Goal: Task Accomplishment & Management: Use online tool/utility

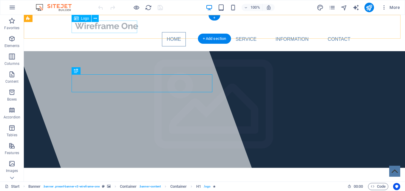
click at [112, 26] on div at bounding box center [214, 26] width 281 height 13
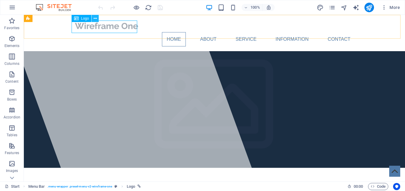
click at [92, 17] on button at bounding box center [94, 18] width 7 height 7
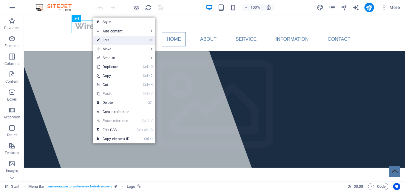
click at [117, 39] on link "⏎ Edit" at bounding box center [113, 40] width 40 height 9
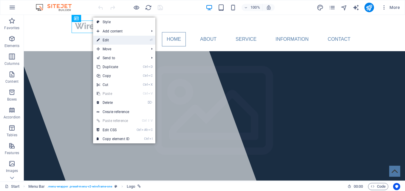
select select "px"
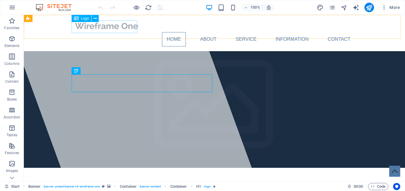
click at [76, 18] on icon at bounding box center [76, 18] width 5 height 7
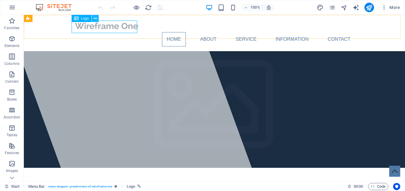
click at [95, 19] on icon at bounding box center [95, 18] width 3 height 6
click at [120, 30] on div at bounding box center [214, 26] width 281 height 13
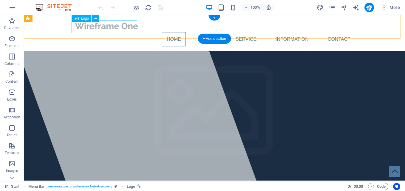
select select "px"
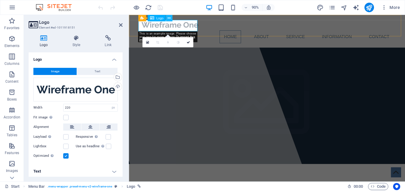
click at [170, 19] on icon at bounding box center [168, 18] width 3 height 6
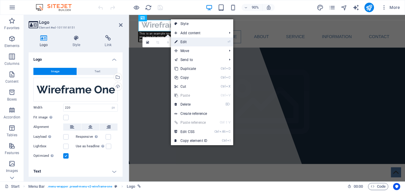
click at [186, 43] on link "⏎ Edit" at bounding box center [191, 42] width 40 height 9
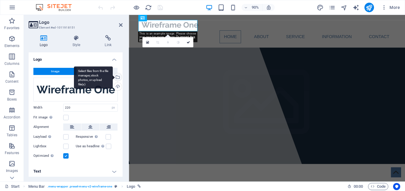
click at [116, 77] on div "Select files from the file manager, stock photos, or upload file(s)" at bounding box center [117, 77] width 9 height 9
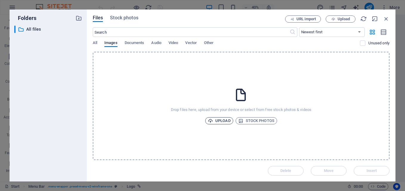
click at [228, 122] on span "Upload" at bounding box center [219, 120] width 23 height 7
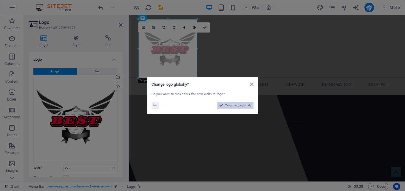
drag, startPoint x: 225, startPoint y: 106, endPoint x: 241, endPoint y: 229, distance: 123.8
click at [225, 106] on span "Yes, change globally" at bounding box center [238, 105] width 27 height 7
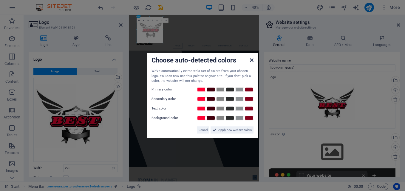
click at [251, 63] on link at bounding box center [252, 60] width 4 height 5
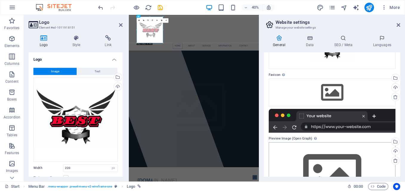
scroll to position [74, 0]
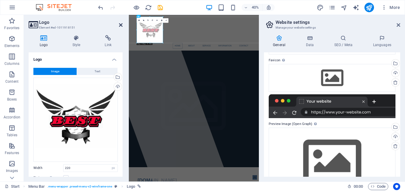
click at [121, 26] on icon at bounding box center [121, 25] width 4 height 5
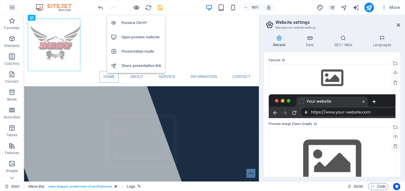
click at [134, 7] on icon "button" at bounding box center [136, 7] width 7 height 7
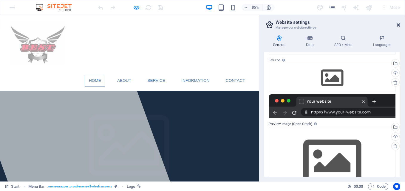
click at [397, 26] on icon at bounding box center [398, 25] width 4 height 5
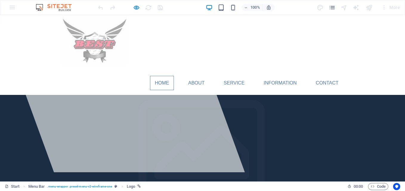
scroll to position [0, 0]
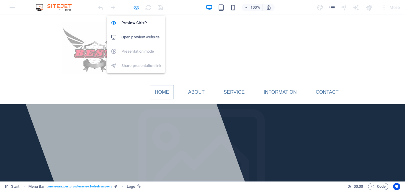
click at [136, 7] on icon "button" at bounding box center [136, 7] width 7 height 7
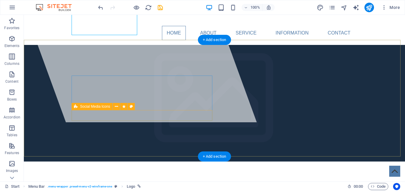
scroll to position [60, 0]
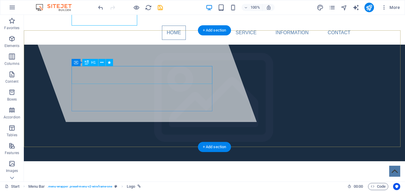
click at [147, 188] on span "[DOMAIN_NAME]" at bounding box center [123, 194] width 98 height 13
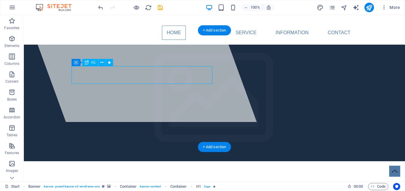
click at [144, 188] on span "[DOMAIN_NAME]" at bounding box center [123, 194] width 98 height 13
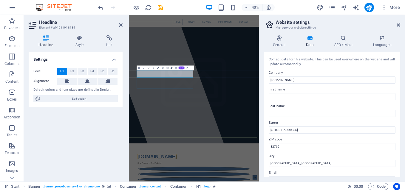
drag, startPoint x: 436, startPoint y: 93, endPoint x: 448, endPoint y: 173, distance: 80.8
click at [300, 83] on input "[DOMAIN_NAME]" at bounding box center [332, 80] width 127 height 7
click at [312, 77] on input "[DOMAIN_NAME]" at bounding box center [332, 80] width 127 height 7
drag, startPoint x: 310, startPoint y: 78, endPoint x: 269, endPoint y: 77, distance: 41.1
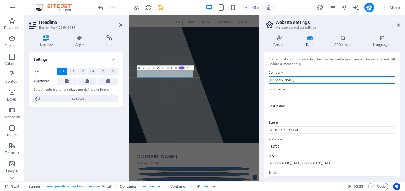
click at [269, 77] on input "[DOMAIN_NAME]" at bounding box center [332, 80] width 127 height 7
type input "PT. Best Solution Service"
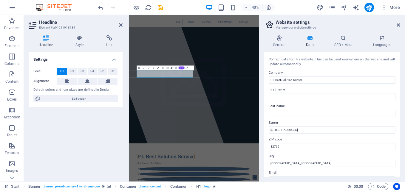
click at [315, 92] on label "First name" at bounding box center [332, 89] width 127 height 7
click at [315, 93] on input "First name" at bounding box center [332, 96] width 127 height 7
click at [398, 26] on icon at bounding box center [398, 25] width 4 height 5
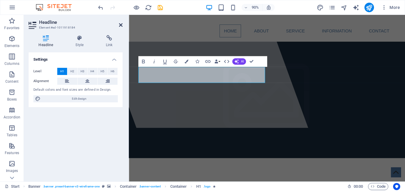
click at [120, 25] on icon at bounding box center [121, 25] width 4 height 5
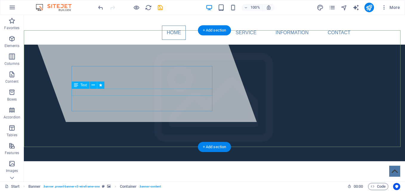
drag, startPoint x: 116, startPoint y: 90, endPoint x: 117, endPoint y: 86, distance: 4.9
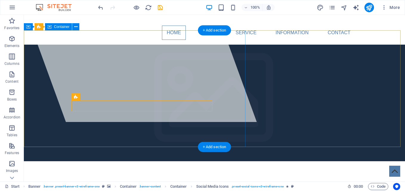
click at [157, 122] on div at bounding box center [131, 38] width 252 height 167
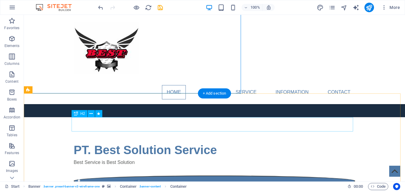
scroll to position [119, 0]
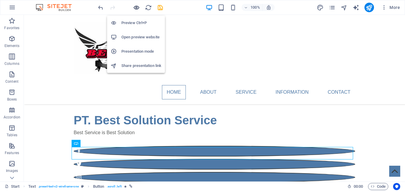
click at [134, 8] on icon "button" at bounding box center [136, 7] width 7 height 7
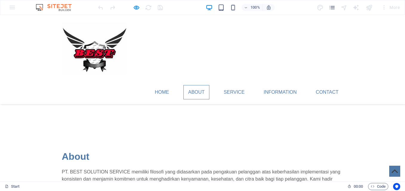
scroll to position [213, 0]
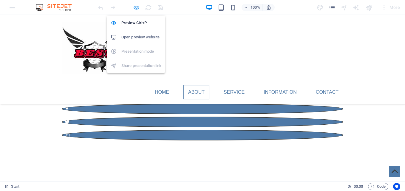
click at [135, 9] on icon "button" at bounding box center [136, 7] width 7 height 7
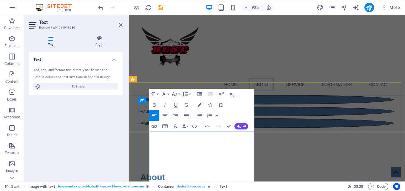
drag, startPoint x: 151, startPoint y: 148, endPoint x: 201, endPoint y: 194, distance: 67.7
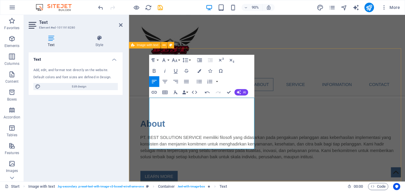
scroll to position [272, 0]
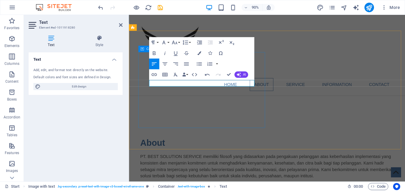
scroll to position [243, 0]
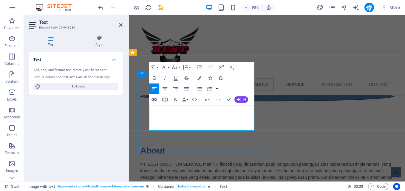
drag, startPoint x: 166, startPoint y: 118, endPoint x: 152, endPoint y: 116, distance: 13.9
click at [157, 79] on icon "button" at bounding box center [154, 78] width 7 height 7
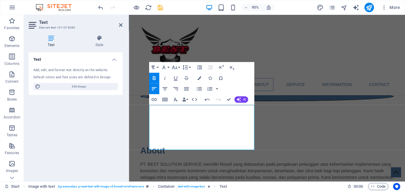
click at [154, 76] on icon "button" at bounding box center [154, 78] width 7 height 7
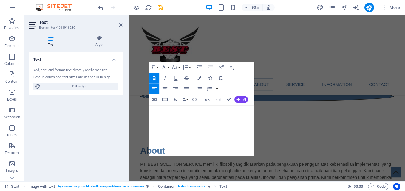
click at [153, 78] on icon "button" at bounding box center [154, 78] width 7 height 7
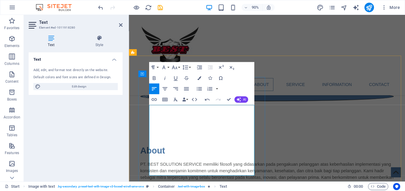
click at [353, 74] on div "Home About Service Information Contact Menu" at bounding box center [282, 59] width 307 height 89
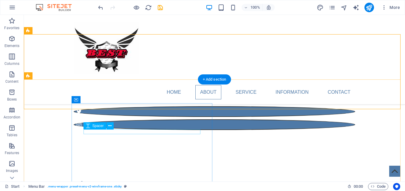
scroll to position [213, 0]
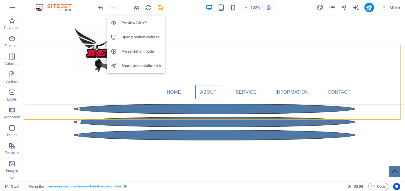
click at [136, 8] on icon "button" at bounding box center [136, 7] width 7 height 7
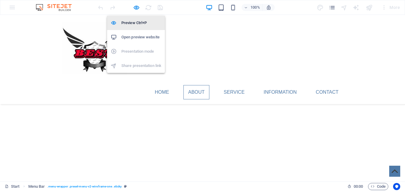
click at [140, 24] on h6 "Preview Ctrl+P" at bounding box center [141, 22] width 40 height 7
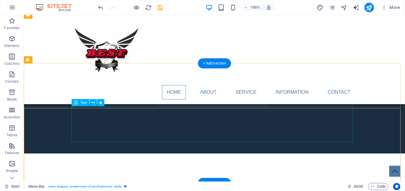
scroll to position [94, 0]
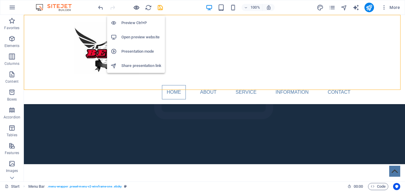
click at [136, 7] on icon "button" at bounding box center [136, 7] width 7 height 7
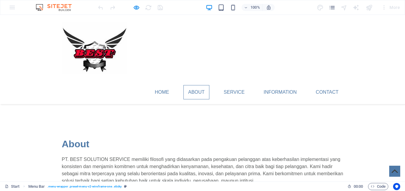
scroll to position [272, 0]
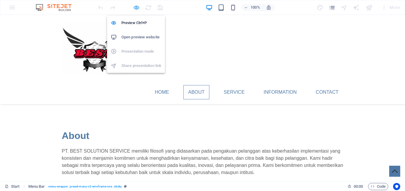
click at [137, 8] on icon "button" at bounding box center [136, 7] width 7 height 7
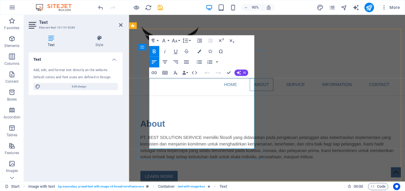
click at [198, 61] on icon "button" at bounding box center [199, 62] width 7 height 7
click at [197, 63] on icon "button" at bounding box center [199, 62] width 7 height 7
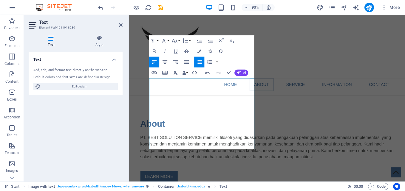
click at [199, 61] on icon "button" at bounding box center [199, 62] width 7 height 7
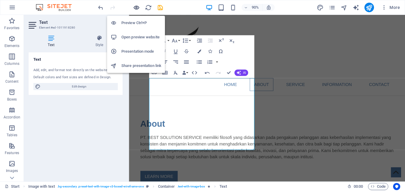
click at [134, 9] on icon "button" at bounding box center [136, 7] width 7 height 7
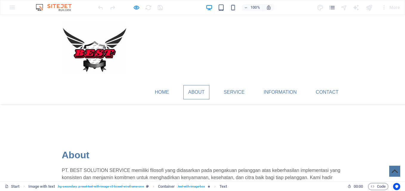
scroll to position [243, 0]
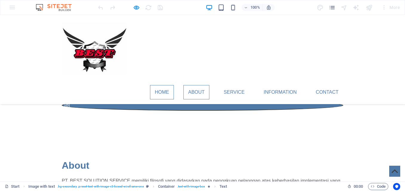
click at [167, 85] on link "Home" at bounding box center [162, 92] width 24 height 14
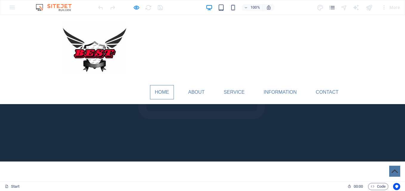
scroll to position [105, 0]
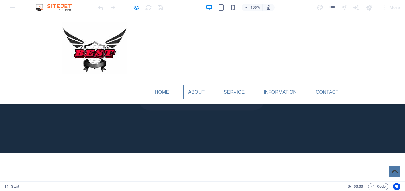
click at [193, 85] on link "About" at bounding box center [196, 92] width 26 height 14
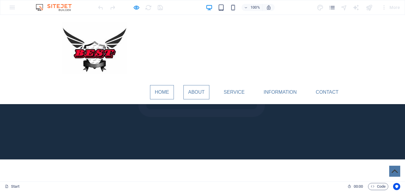
scroll to position [93, 0]
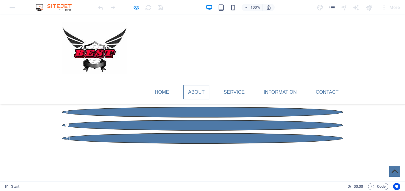
scroll to position [213, 0]
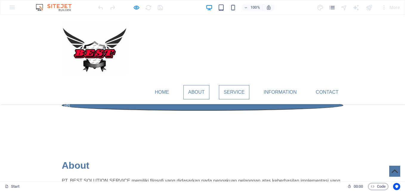
click at [244, 85] on link "Service" at bounding box center [234, 92] width 30 height 14
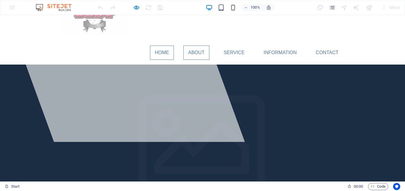
scroll to position [0, 0]
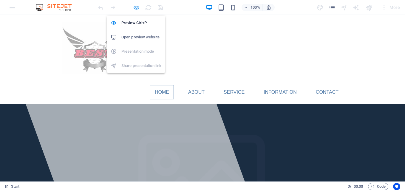
click at [137, 10] on icon "button" at bounding box center [136, 7] width 7 height 7
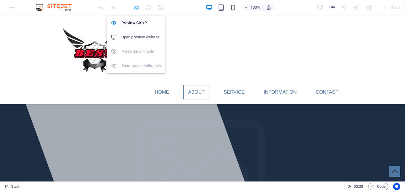
scroll to position [289, 0]
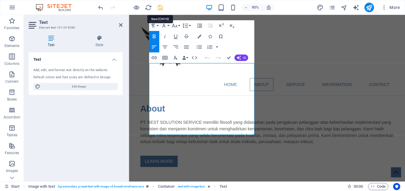
click at [162, 8] on icon "save" at bounding box center [160, 7] width 7 height 7
checkbox input "false"
click at [367, 10] on icon "publish" at bounding box center [368, 7] width 7 height 7
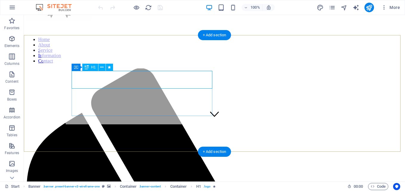
scroll to position [60, 0]
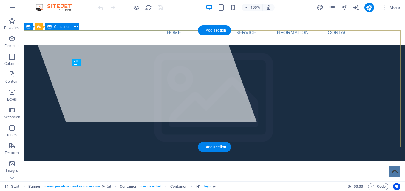
click at [152, 120] on div at bounding box center [131, 38] width 252 height 167
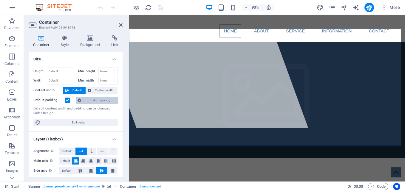
scroll to position [0, 0]
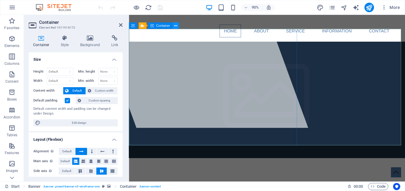
click at [176, 27] on icon at bounding box center [175, 26] width 3 height 6
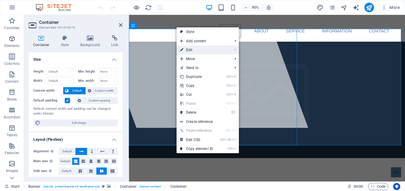
click at [192, 49] on link "⏎ Edit" at bounding box center [196, 50] width 40 height 9
select select "%"
select select "px"
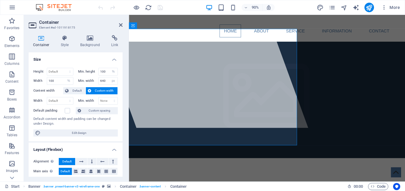
click at [103, 92] on span "Custom width" at bounding box center [104, 90] width 23 height 7
click at [80, 93] on span "Default" at bounding box center [76, 90] width 13 height 7
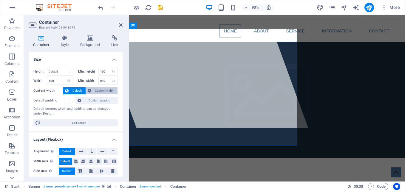
click at [93, 92] on span "Custom width" at bounding box center [104, 90] width 23 height 7
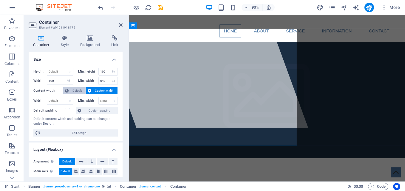
click at [80, 92] on span "Default" at bounding box center [76, 90] width 13 height 7
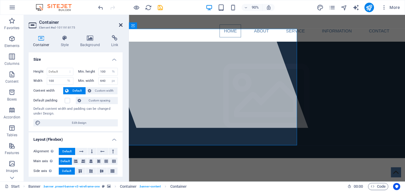
click at [121, 26] on icon at bounding box center [121, 25] width 4 height 5
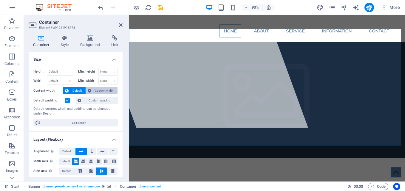
click at [111, 92] on span "Custom width" at bounding box center [104, 90] width 23 height 7
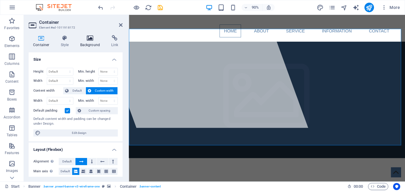
click at [89, 41] on icon at bounding box center [90, 38] width 29 height 6
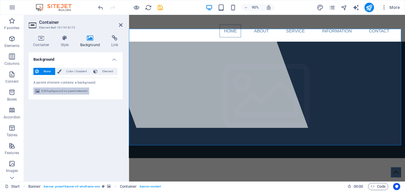
click at [80, 91] on span "Edit background on parent element" at bounding box center [64, 91] width 46 height 7
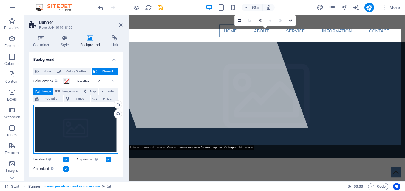
click at [88, 130] on div "Drag files here, click to choose files or select files from Files or our free s…" at bounding box center [75, 129] width 84 height 49
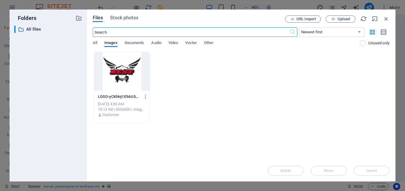
click at [127, 69] on div at bounding box center [121, 71] width 55 height 39
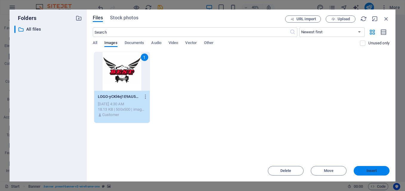
click at [370, 170] on span "Insert" at bounding box center [371, 171] width 10 height 4
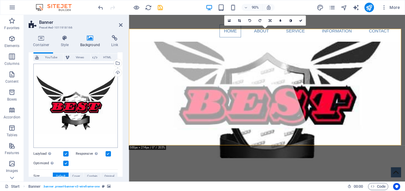
scroll to position [12, 0]
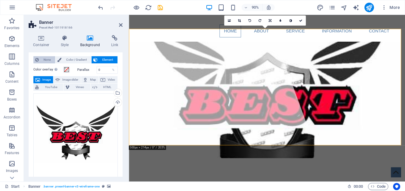
click at [46, 59] on span "None" at bounding box center [47, 59] width 13 height 7
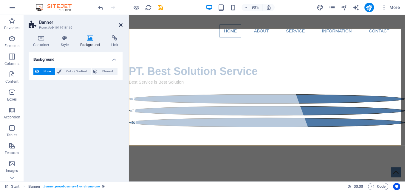
click at [120, 27] on icon at bounding box center [121, 25] width 4 height 5
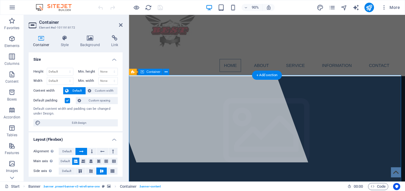
scroll to position [30, 0]
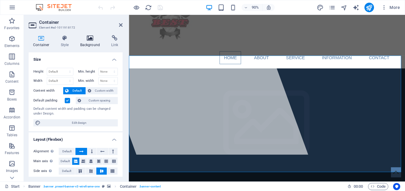
click at [89, 43] on h4 "Background" at bounding box center [91, 41] width 31 height 13
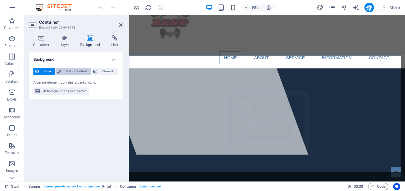
click at [85, 72] on span "Color / Gradient" at bounding box center [76, 71] width 26 height 7
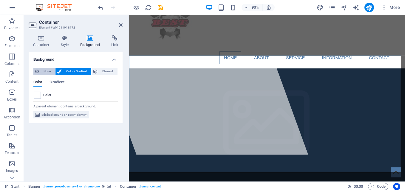
click at [48, 70] on span "None" at bounding box center [47, 71] width 13 height 7
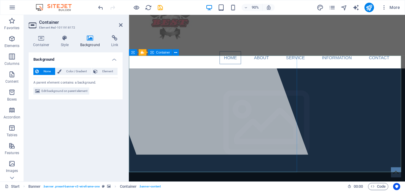
click at [271, 91] on div at bounding box center [198, 77] width 258 height 185
click at [102, 72] on span "Element" at bounding box center [107, 71] width 16 height 7
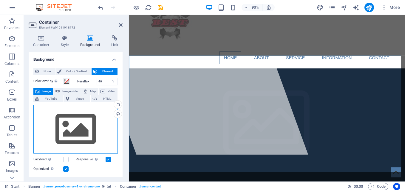
click at [89, 124] on div "Drag files here, click to choose files or select files from Files or our free s…" at bounding box center [75, 129] width 84 height 49
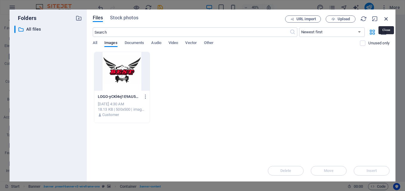
drag, startPoint x: 389, startPoint y: 19, endPoint x: 287, endPoint y: 3, distance: 103.1
click at [389, 19] on icon "button" at bounding box center [386, 18] width 7 height 7
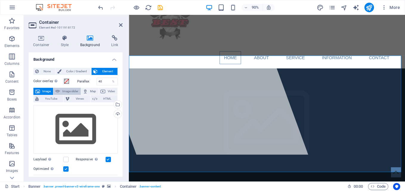
click at [70, 92] on span "Image slider" at bounding box center [70, 91] width 17 height 7
select select "ms"
select select "s"
select select "progressive"
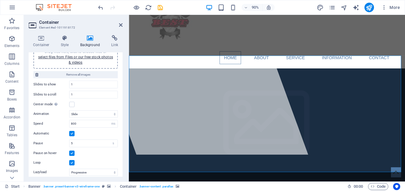
scroll to position [0, 0]
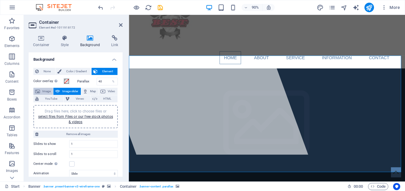
click at [46, 90] on span "Image" at bounding box center [47, 91] width 10 height 7
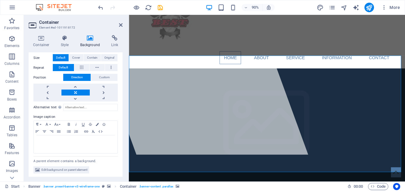
scroll to position [125, 0]
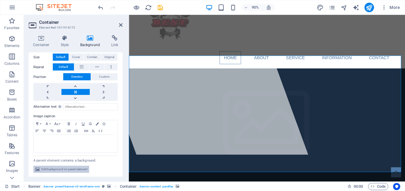
click at [85, 169] on span "Edit background on parent element" at bounding box center [64, 169] width 46 height 7
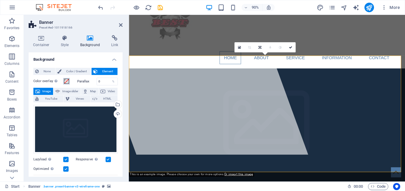
click at [67, 80] on span at bounding box center [66, 81] width 5 height 5
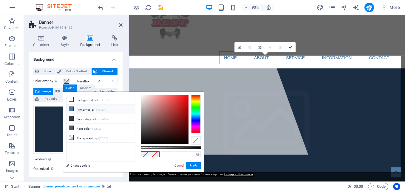
click at [82, 107] on li "Primary color #4e79a7" at bounding box center [100, 110] width 69 height 10
type input "#4e79a7"
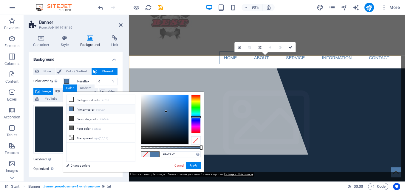
click at [178, 165] on link "Cancel" at bounding box center [179, 166] width 10 height 4
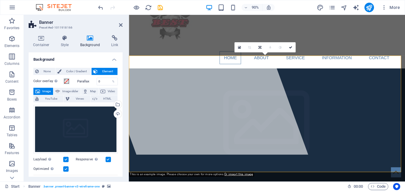
click at [85, 81] on label "Parallax" at bounding box center [86, 81] width 19 height 3
click at [91, 38] on icon at bounding box center [90, 38] width 29 height 6
click at [120, 26] on icon at bounding box center [121, 25] width 4 height 5
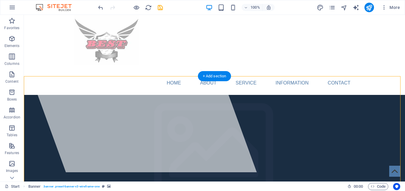
scroll to position [0, 0]
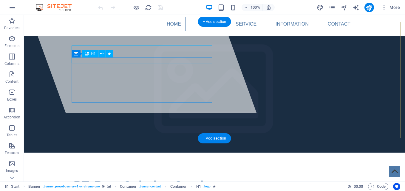
scroll to position [60, 0]
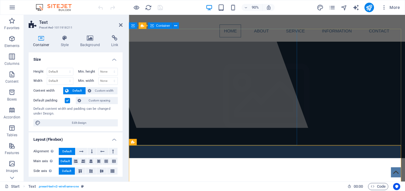
click at [240, 137] on div at bounding box center [198, 47] width 258 height 185
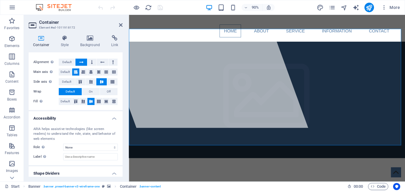
scroll to position [106, 0]
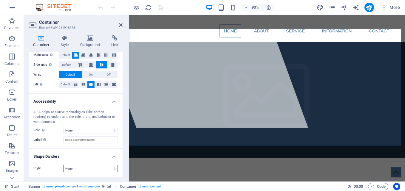
click at [112, 170] on select "None Triangle Square Diagonal Polygon 1 Polygon 2 Zigzag Multiple Zigzags Waves…" at bounding box center [90, 168] width 55 height 7
click at [63, 165] on select "None Triangle Square Diagonal Polygon 1 Polygon 2 Zigzag Multiple Zigzags Waves…" at bounding box center [90, 168] width 55 height 7
click at [106, 169] on select "None Triangle Square Diagonal Polygon 1 Polygon 2 Zigzag Multiple Zigzags Waves…" at bounding box center [90, 168] width 55 height 7
click at [63, 165] on select "None Triangle Square Diagonal Polygon 1 Polygon 2 Zigzag Multiple Zigzags Waves…" at bounding box center [90, 168] width 55 height 7
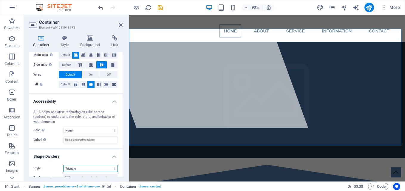
click at [101, 167] on select "None Triangle Square Diagonal Polygon 1 Polygon 2 Zigzag Multiple Zigzags Waves…" at bounding box center [90, 168] width 55 height 7
click at [63, 165] on select "None Triangle Square Diagonal Polygon 1 Polygon 2 Zigzag Multiple Zigzags Waves…" at bounding box center [90, 168] width 55 height 7
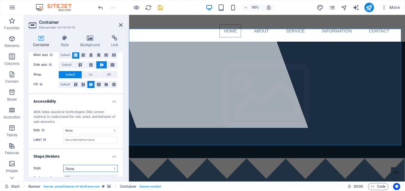
click at [101, 170] on select "None Triangle Square Diagonal Polygon 1 Polygon 2 Zigzag Multiple Zigzags Waves…" at bounding box center [90, 168] width 55 height 7
click at [63, 165] on select "None Triangle Square Diagonal Polygon 1 Polygon 2 Zigzag Multiple Zigzags Waves…" at bounding box center [90, 168] width 55 height 7
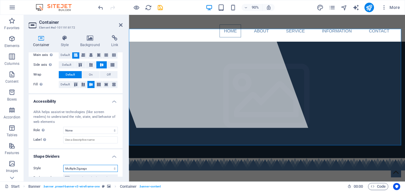
click at [103, 169] on select "None Triangle Square Diagonal Polygon 1 Polygon 2 Zigzag Multiple Zigzags Waves…" at bounding box center [90, 168] width 55 height 7
click at [63, 165] on select "None Triangle Square Diagonal Polygon 1 Polygon 2 Zigzag Multiple Zigzags Waves…" at bounding box center [90, 168] width 55 height 7
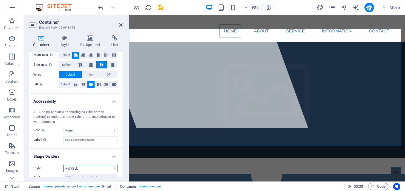
click at [106, 167] on select "None Triangle Square Diagonal Polygon 1 Polygon 2 Zigzag Multiple Zigzags Waves…" at bounding box center [90, 168] width 55 height 7
click at [63, 165] on select "None Triangle Square Diagonal Polygon 1 Polygon 2 Zigzag Multiple Zigzags Waves…" at bounding box center [90, 168] width 55 height 7
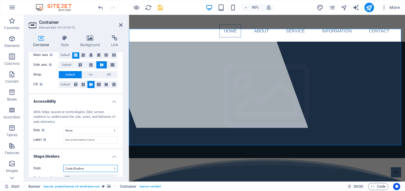
click at [98, 167] on select "None Triangle Square Diagonal Polygon 1 Polygon 2 Zigzag Multiple Zigzags Waves…" at bounding box center [90, 168] width 55 height 7
click at [63, 165] on select "None Triangle Square Diagonal Polygon 1 Polygon 2 Zigzag Multiple Zigzags Waves…" at bounding box center [90, 168] width 55 height 7
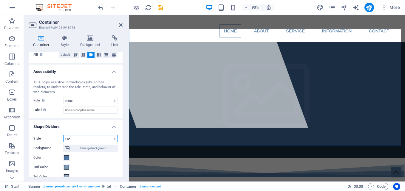
scroll to position [166, 0]
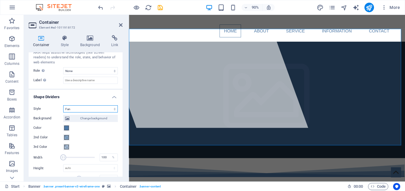
click at [109, 109] on select "None Triangle Square Diagonal Polygon 1 Polygon 2 Zigzag Multiple Zigzags Waves…" at bounding box center [90, 109] width 55 height 7
click at [63, 106] on select "None Triangle Square Diagonal Polygon 1 Polygon 2 Zigzag Multiple Zigzags Waves…" at bounding box center [90, 109] width 55 height 7
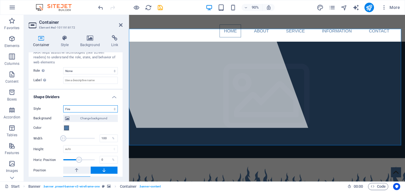
click at [106, 112] on select "None Triangle Square Diagonal Polygon 1 Polygon 2 Zigzag Multiple Zigzags Waves…" at bounding box center [90, 109] width 55 height 7
click at [63, 106] on select "None Triangle Square Diagonal Polygon 1 Polygon 2 Zigzag Multiple Zigzags Waves…" at bounding box center [90, 109] width 55 height 7
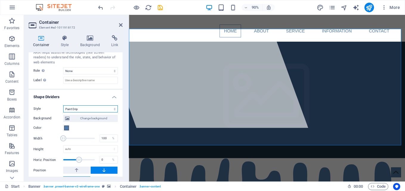
click at [111, 109] on select "None Triangle Square Diagonal Polygon 1 Polygon 2 Zigzag Multiple Zigzags Waves…" at bounding box center [90, 109] width 55 height 7
click at [63, 106] on select "None Triangle Square Diagonal Polygon 1 Polygon 2 Zigzag Multiple Zigzags Waves…" at bounding box center [90, 109] width 55 height 7
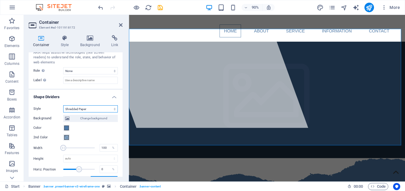
click at [106, 108] on select "None Triangle Square Diagonal Polygon 1 Polygon 2 Zigzag Multiple Zigzags Waves…" at bounding box center [90, 109] width 55 height 7
click at [63, 106] on select "None Triangle Square Diagonal Polygon 1 Polygon 2 Zigzag Multiple Zigzags Waves…" at bounding box center [90, 109] width 55 height 7
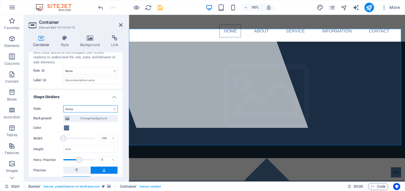
click at [105, 110] on select "None Triangle Square Diagonal Polygon 1 Polygon 2 Zigzag Multiple Zigzags Waves…" at bounding box center [90, 109] width 55 height 7
click at [63, 106] on select "None Triangle Square Diagonal Polygon 1 Polygon 2 Zigzag Multiple Zigzags Waves…" at bounding box center [90, 109] width 55 height 7
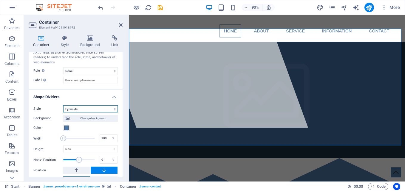
click at [111, 108] on select "None Triangle Square Diagonal Polygon 1 Polygon 2 Zigzag Multiple Zigzags Waves…" at bounding box center [90, 109] width 55 height 7
click at [63, 106] on select "None Triangle Square Diagonal Polygon 1 Polygon 2 Zigzag Multiple Zigzags Waves…" at bounding box center [90, 109] width 55 height 7
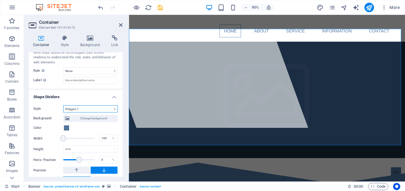
click at [105, 110] on select "None Triangle Square Diagonal Polygon 1 Polygon 2 Zigzag Multiple Zigzags Waves…" at bounding box center [90, 109] width 55 height 7
select select "fan"
click at [63, 106] on select "None Triangle Square Diagonal Polygon 1 Polygon 2 Zigzag Multiple Zigzags Waves…" at bounding box center [90, 109] width 55 height 7
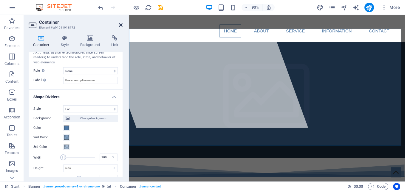
click at [120, 24] on icon at bounding box center [121, 25] width 4 height 5
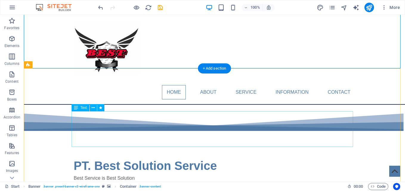
scroll to position [89, 0]
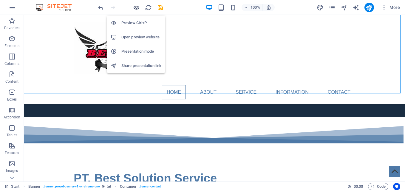
click at [135, 6] on icon "button" at bounding box center [136, 7] width 7 height 7
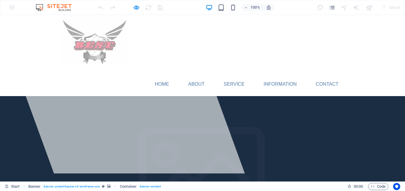
scroll to position [0, 0]
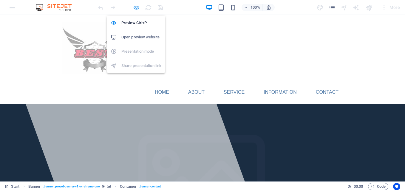
click at [134, 7] on icon "button" at bounding box center [136, 7] width 7 height 7
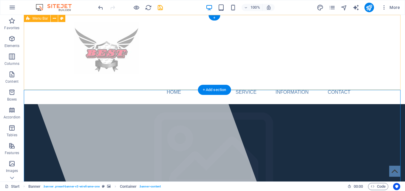
click at [179, 78] on div "Home About Service Information Contact Menu" at bounding box center [214, 59] width 381 height 89
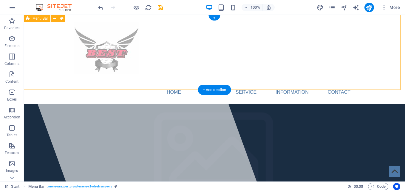
click at [142, 81] on div "Home About Service Information Contact Menu" at bounding box center [214, 59] width 381 height 89
select select "header"
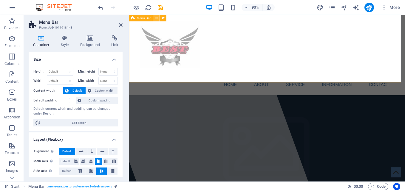
click at [158, 19] on icon at bounding box center [156, 18] width 3 height 6
click at [55, 72] on select "Default px rem % vh vw" at bounding box center [60, 71] width 26 height 7
click at [121, 107] on div "Height Default px rem % vh vw Min. height None px rem % vh vw Width Default px …" at bounding box center [76, 97] width 94 height 68
click at [63, 72] on select "Default px rem % vh vw" at bounding box center [60, 71] width 26 height 7
select select "px"
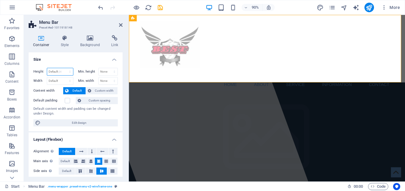
click at [64, 68] on select "Default px rem % vh vw" at bounding box center [60, 71] width 26 height 7
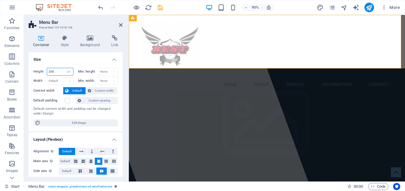
type input "200"
click at [105, 131] on div "Height 200 Default px rem % vh vw Min. height None px rem % vh vw Width Default…" at bounding box center [76, 97] width 94 height 68
click at [74, 91] on span "Default" at bounding box center [76, 90] width 13 height 7
click at [99, 90] on span "Custom width" at bounding box center [104, 90] width 23 height 7
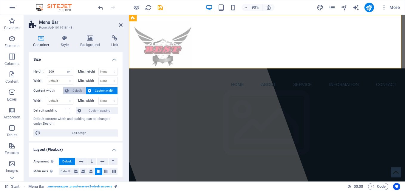
click at [78, 91] on span "Default" at bounding box center [76, 90] width 13 height 7
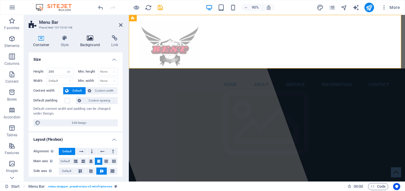
click at [93, 42] on h4 "Background" at bounding box center [91, 41] width 31 height 13
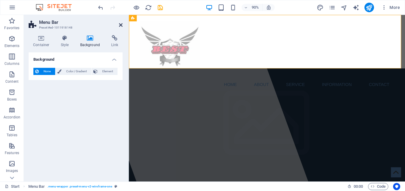
click at [120, 23] on icon at bounding box center [121, 25] width 4 height 5
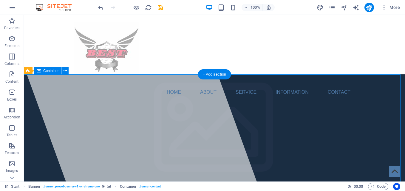
select select "fan"
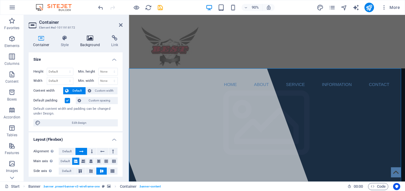
click at [91, 40] on icon at bounding box center [90, 38] width 29 height 6
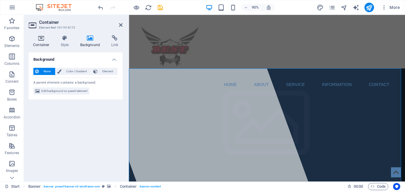
click at [41, 40] on icon at bounding box center [41, 38] width 25 height 6
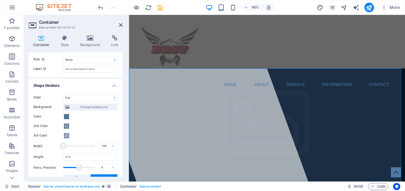
scroll to position [179, 0]
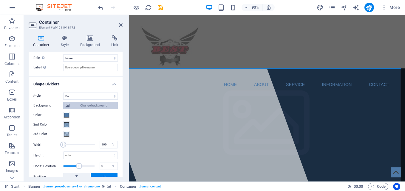
click at [101, 105] on span "Change background" at bounding box center [93, 105] width 45 height 7
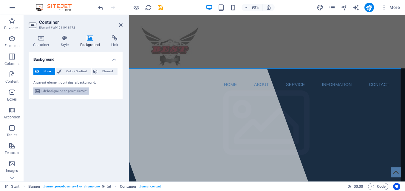
click at [70, 91] on span "Edit background on parent element" at bounding box center [64, 91] width 46 height 7
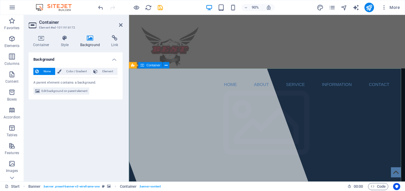
click at [91, 38] on icon at bounding box center [90, 38] width 29 height 6
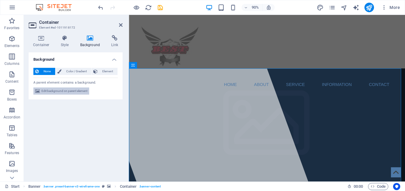
click at [62, 92] on span "Edit background on parent element" at bounding box center [64, 91] width 46 height 7
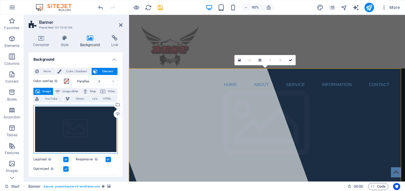
click at [74, 122] on div "Drag files here, click to choose files or select files from Files or our free s…" at bounding box center [75, 129] width 84 height 49
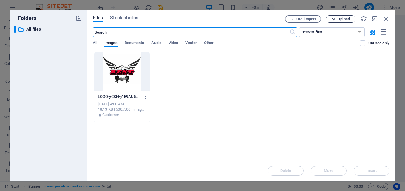
click at [333, 18] on icon "button" at bounding box center [333, 19] width 4 height 4
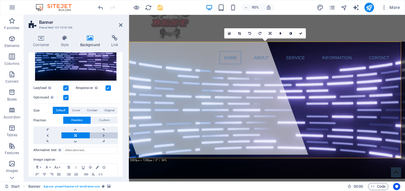
scroll to position [89, 0]
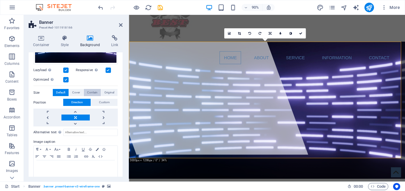
click at [92, 94] on span "Contain" at bounding box center [92, 92] width 10 height 7
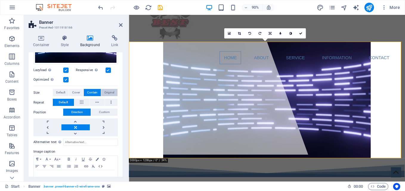
click at [101, 93] on button "Original" at bounding box center [109, 92] width 16 height 7
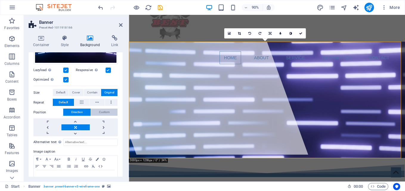
click at [99, 112] on span "Custom" at bounding box center [104, 112] width 11 height 7
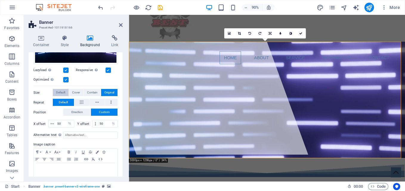
click at [65, 94] on span "Default" at bounding box center [60, 92] width 9 height 7
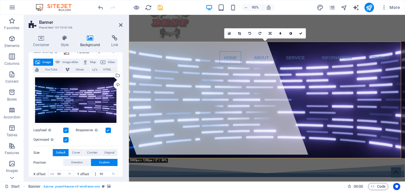
scroll to position [29, 0]
click at [64, 141] on label at bounding box center [65, 140] width 5 height 5
click at [0, 0] on input "Optimized Images are compressed to improve page speed." at bounding box center [0, 0] width 0 height 0
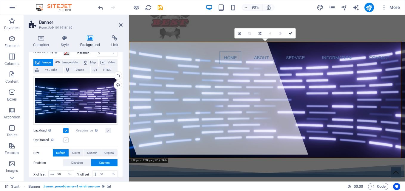
click at [64, 141] on label at bounding box center [65, 140] width 5 height 5
click at [0, 0] on input "Optimized Images are compressed to improve page speed." at bounding box center [0, 0] width 0 height 0
click at [64, 141] on label at bounding box center [65, 140] width 5 height 5
click at [0, 0] on input "Optimized Images are compressed to improve page speed." at bounding box center [0, 0] width 0 height 0
click at [66, 141] on label at bounding box center [65, 140] width 5 height 5
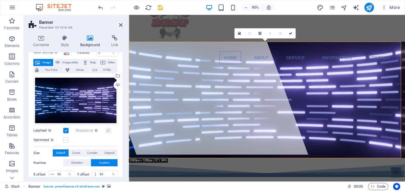
click at [0, 0] on input "Optimized Images are compressed to improve page speed." at bounding box center [0, 0] width 0 height 0
click at [66, 132] on label at bounding box center [65, 130] width 5 height 5
click at [0, 0] on input "Lazyload Loading images after the page loads improves page speed." at bounding box center [0, 0] width 0 height 0
click at [66, 132] on label at bounding box center [65, 130] width 5 height 5
click at [0, 0] on input "Lazyload Loading images after the page loads improves page speed." at bounding box center [0, 0] width 0 height 0
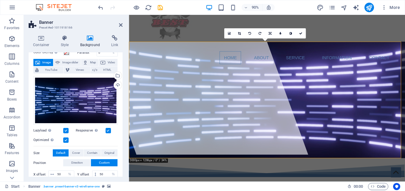
click at [108, 131] on label at bounding box center [108, 130] width 5 height 5
click at [0, 0] on input "Responsive Automatically load retina image and smartphone optimized sizes." at bounding box center [0, 0] width 0 height 0
click at [108, 131] on label at bounding box center [108, 130] width 5 height 5
click at [0, 0] on input "Responsive Automatically load retina image and smartphone optimized sizes." at bounding box center [0, 0] width 0 height 0
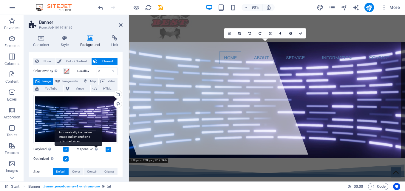
scroll to position [0, 0]
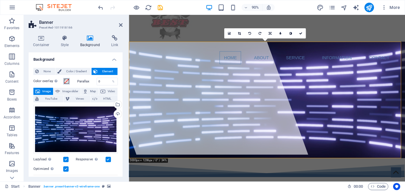
click at [67, 81] on span at bounding box center [66, 81] width 5 height 5
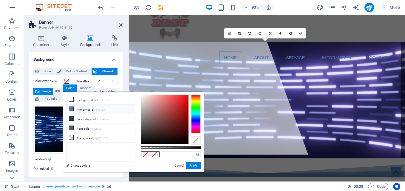
click at [71, 111] on li "Primary color #4e79a7" at bounding box center [100, 110] width 69 height 10
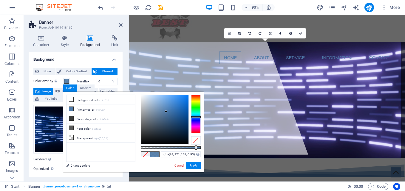
type input "rgba(78, 121, 167, 0.935)"
drag, startPoint x: 201, startPoint y: 148, endPoint x: 197, endPoint y: 146, distance: 4.9
click at [197, 146] on div at bounding box center [197, 148] width 2 height 4
click at [192, 166] on button "Apply" at bounding box center [193, 165] width 15 height 7
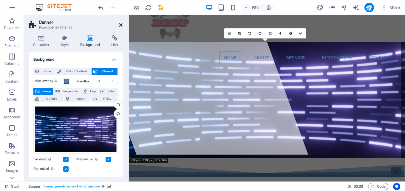
click at [120, 26] on icon at bounding box center [121, 25] width 4 height 5
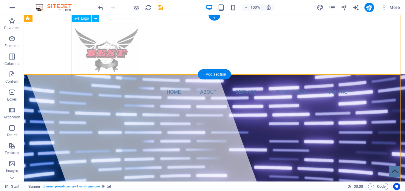
click at [125, 67] on div at bounding box center [214, 53] width 281 height 66
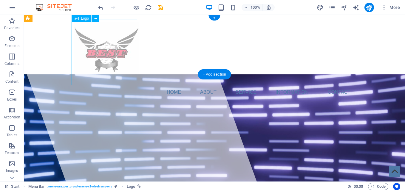
click at [110, 82] on div at bounding box center [214, 53] width 281 height 66
click at [114, 63] on div at bounding box center [214, 53] width 281 height 66
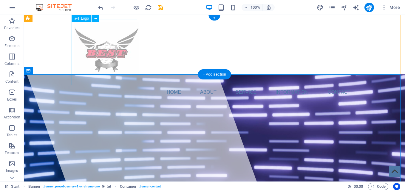
click at [108, 58] on div at bounding box center [214, 53] width 281 height 66
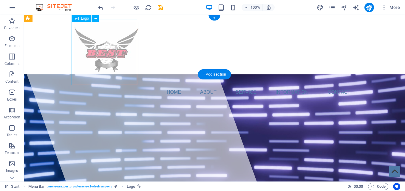
click at [108, 58] on div at bounding box center [214, 53] width 281 height 66
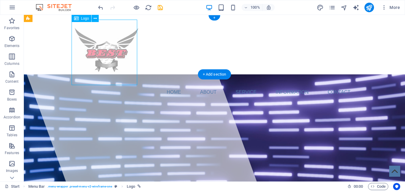
select select "px"
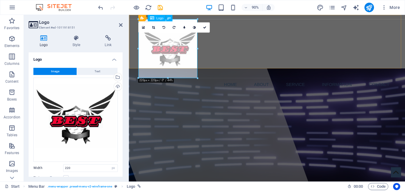
drag, startPoint x: 296, startPoint y: 92, endPoint x: 169, endPoint y: 74, distance: 128.3
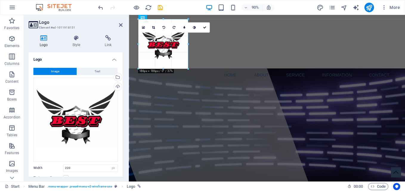
drag, startPoint x: 42, startPoint y: 68, endPoint x: 165, endPoint y: 68, distance: 122.5
type input "185"
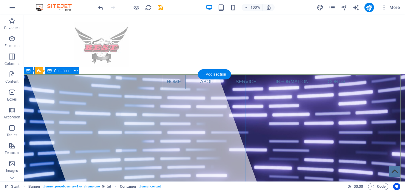
scroll to position [30, 0]
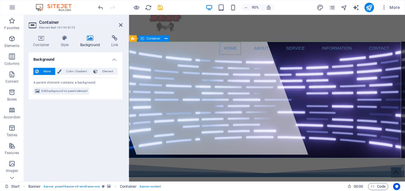
click at [87, 41] on h4 "Background" at bounding box center [91, 41] width 31 height 13
click at [85, 91] on span "Edit background on parent element" at bounding box center [64, 91] width 46 height 7
select select "%"
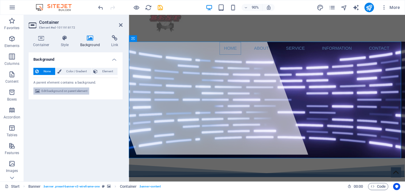
select select "%"
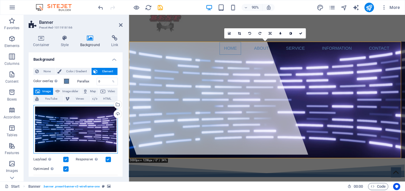
click at [96, 117] on div "Drag files here, click to choose files or select files from Files or our free s…" at bounding box center [75, 129] width 84 height 49
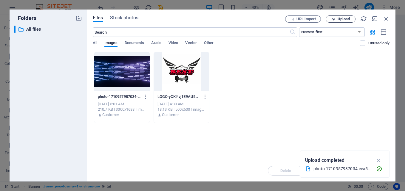
click at [347, 21] on button "Upload" at bounding box center [340, 18] width 30 height 7
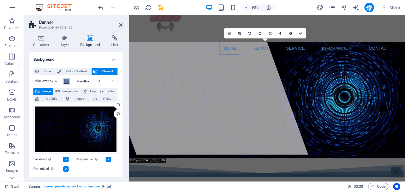
click at [65, 83] on span at bounding box center [66, 81] width 5 height 5
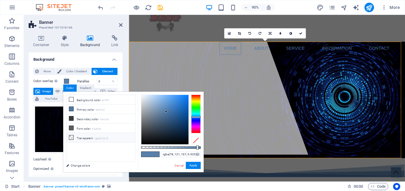
click at [72, 137] on icon at bounding box center [71, 138] width 4 height 4
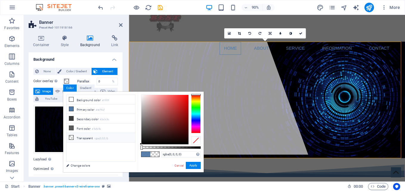
click at [72, 137] on icon at bounding box center [71, 138] width 4 height 4
drag, startPoint x: 143, startPoint y: 148, endPoint x: 211, endPoint y: 150, distance: 68.0
click at [211, 150] on body "PT. Best Solution Service Start Favorites Elements Columns Content Boxes Accord…" at bounding box center [202, 95] width 405 height 191
click at [73, 100] on icon at bounding box center [71, 99] width 4 height 4
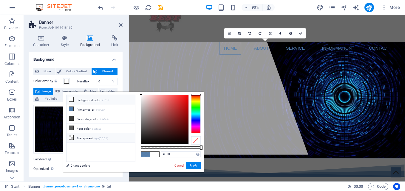
click at [73, 137] on icon at bounding box center [71, 138] width 4 height 4
click at [65, 81] on span at bounding box center [66, 81] width 5 height 5
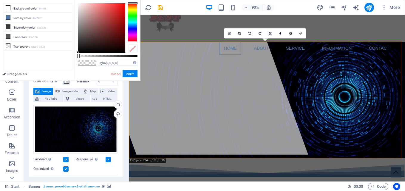
click at [65, 81] on span at bounding box center [66, 81] width 5 height 5
click at [116, 75] on link "Cancel" at bounding box center [116, 74] width 10 height 4
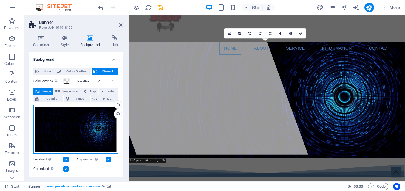
click at [78, 121] on div "Drag files here, click to choose files or select files from Files or our free s…" at bounding box center [75, 129] width 84 height 49
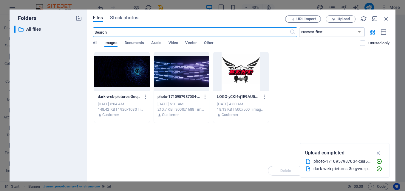
click at [136, 73] on div at bounding box center [121, 71] width 55 height 39
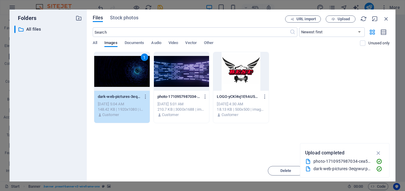
click at [136, 73] on div "1" at bounding box center [121, 71] width 55 height 39
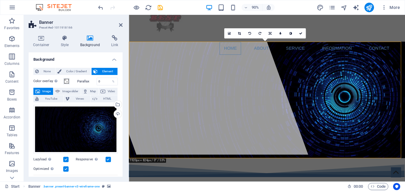
click at [80, 83] on label "Parallax" at bounding box center [86, 81] width 19 height 3
click at [67, 82] on span at bounding box center [66, 81] width 5 height 5
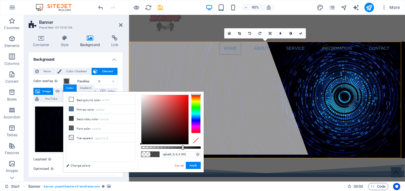
drag, startPoint x: 141, startPoint y: 147, endPoint x: 182, endPoint y: 147, distance: 41.1
click at [182, 147] on div at bounding box center [183, 148] width 2 height 4
click at [180, 168] on link "Cancel" at bounding box center [179, 166] width 10 height 4
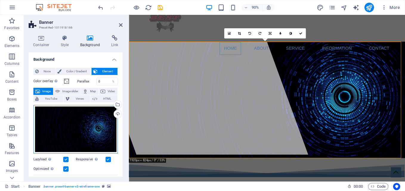
click at [105, 130] on div "Drag files here, click to choose files or select files from Files or our free s…" at bounding box center [75, 129] width 84 height 49
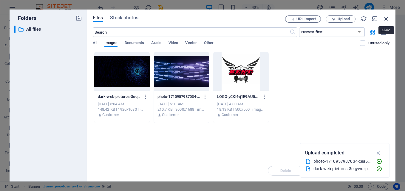
click at [385, 20] on icon "button" at bounding box center [386, 18] width 7 height 7
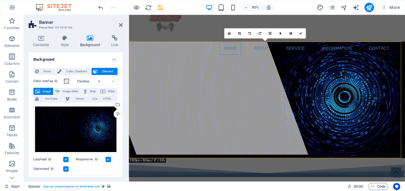
click at [80, 83] on label "Parallax" at bounding box center [86, 81] width 19 height 3
click at [67, 83] on span at bounding box center [66, 81] width 5 height 5
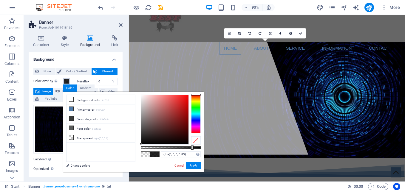
drag, startPoint x: 142, startPoint y: 148, endPoint x: 192, endPoint y: 150, distance: 49.2
click at [192, 150] on div "rgba(0, 0, 0, 0.85) Supported formats #0852ed rgb(8, 82, 237) rgba(8, 82, 237, …" at bounding box center [171, 175] width 66 height 167
click at [157, 154] on span at bounding box center [154, 154] width 9 height 5
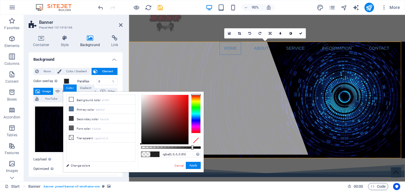
click at [197, 120] on div at bounding box center [196, 114] width 10 height 39
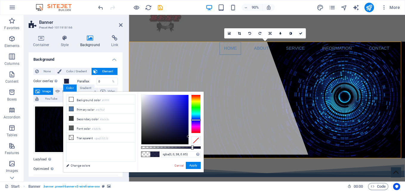
drag, startPoint x: 140, startPoint y: 144, endPoint x: 206, endPoint y: 137, distance: 65.6
click at [206, 137] on body "PT. Best Solution Service Start Favorites Elements Columns Content Boxes Accord…" at bounding box center [202, 95] width 405 height 191
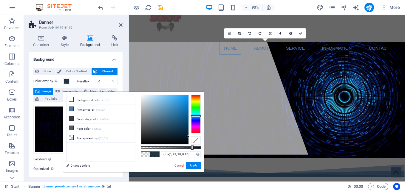
drag, startPoint x: 196, startPoint y: 120, endPoint x: 200, endPoint y: 116, distance: 5.3
click at [200, 116] on div at bounding box center [196, 116] width 10 height 1
click at [188, 166] on button "Apply" at bounding box center [193, 165] width 15 height 7
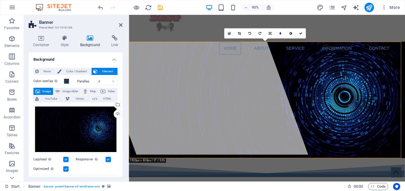
click at [81, 84] on div "Parallax 0 %" at bounding box center [97, 82] width 41 height 8
click at [68, 81] on span at bounding box center [66, 81] width 5 height 5
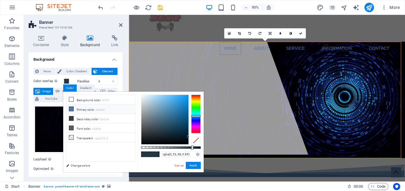
click at [74, 108] on li "Primary color #4e79a7" at bounding box center [100, 110] width 69 height 10
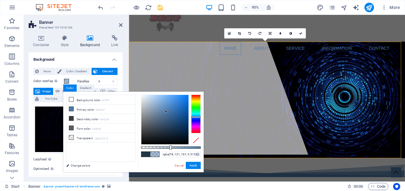
type input "rgba(78, 121, 167, 0.52)"
drag, startPoint x: 192, startPoint y: 146, endPoint x: 172, endPoint y: 144, distance: 19.8
click at [172, 144] on div at bounding box center [171, 120] width 60 height 50
click at [190, 165] on button "Apply" at bounding box center [193, 165] width 15 height 7
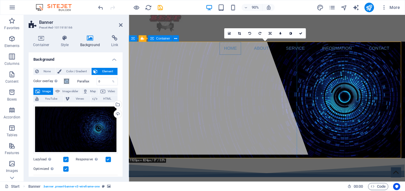
scroll to position [0, 0]
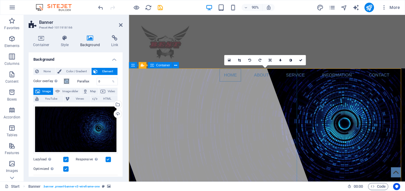
click at [219, 94] on div at bounding box center [198, 107] width 258 height 185
click at [239, 97] on div at bounding box center [198, 107] width 258 height 185
select select "%"
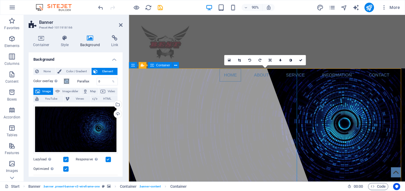
select select "px"
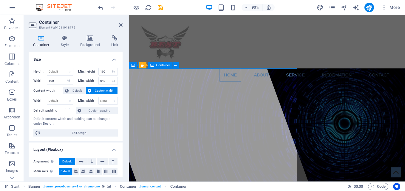
click at [256, 103] on div at bounding box center [198, 107] width 258 height 185
click at [87, 37] on icon at bounding box center [90, 38] width 29 height 6
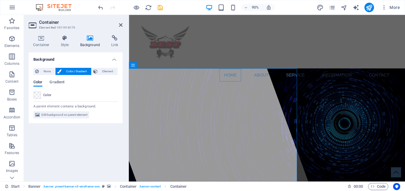
click at [50, 97] on span "Color" at bounding box center [47, 95] width 8 height 5
click at [44, 97] on span "Color" at bounding box center [47, 95] width 8 height 5
click at [37, 96] on span at bounding box center [37, 95] width 7 height 7
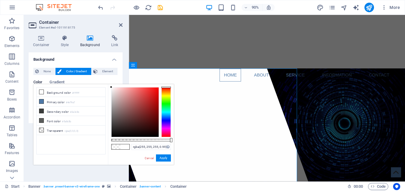
drag, startPoint x: 147, startPoint y: 140, endPoint x: 170, endPoint y: 139, distance: 23.0
click at [170, 139] on div at bounding box center [171, 140] width 2 height 4
click at [167, 157] on button "Apply" at bounding box center [163, 158] width 15 height 7
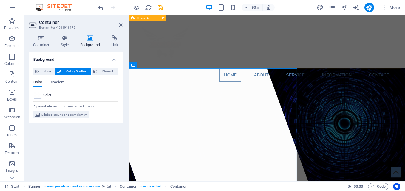
click at [363, 74] on div "Home About Service Information Contact Menu" at bounding box center [282, 45] width 307 height 60
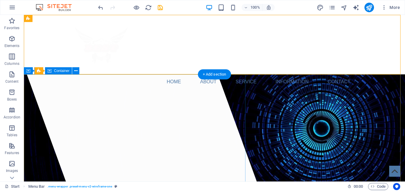
click at [173, 84] on div at bounding box center [131, 98] width 252 height 167
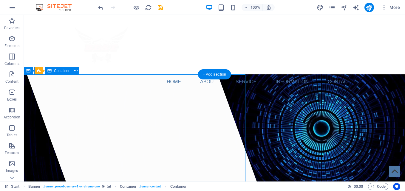
click at [190, 90] on div at bounding box center [131, 98] width 252 height 167
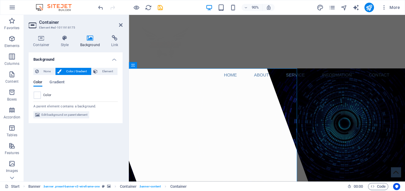
click at [36, 98] on span at bounding box center [37, 95] width 7 height 7
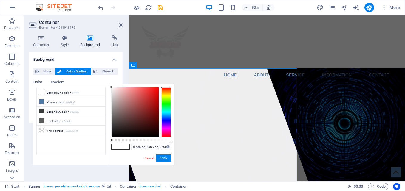
click at [167, 141] on div at bounding box center [141, 140] width 60 height 2
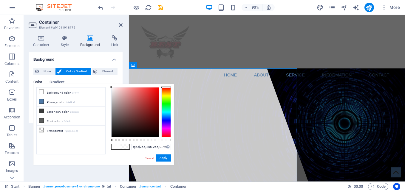
drag, startPoint x: 167, startPoint y: 140, endPoint x: 158, endPoint y: 138, distance: 8.5
click at [158, 138] on div at bounding box center [159, 140] width 2 height 4
click at [44, 130] on span at bounding box center [41, 130] width 5 height 5
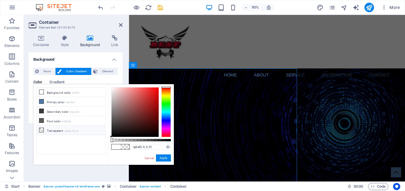
click at [44, 130] on span at bounding box center [41, 130] width 5 height 5
click at [40, 92] on icon at bounding box center [41, 92] width 4 height 4
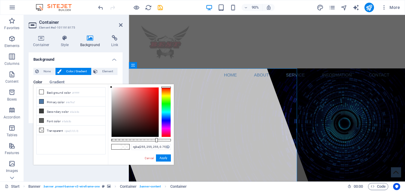
drag, startPoint x: 111, startPoint y: 140, endPoint x: 156, endPoint y: 141, distance: 44.4
click at [156, 141] on div at bounding box center [156, 140] width 2 height 4
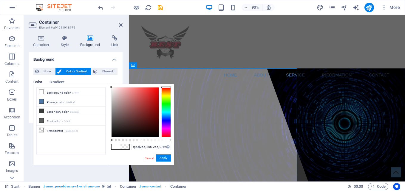
type input "rgba(255, 255, 255, 0.495)"
drag, startPoint x: 158, startPoint y: 140, endPoint x: 141, endPoint y: 141, distance: 17.0
click at [141, 141] on div at bounding box center [141, 140] width 60 height 2
click at [162, 158] on button "Apply" at bounding box center [163, 158] width 15 height 7
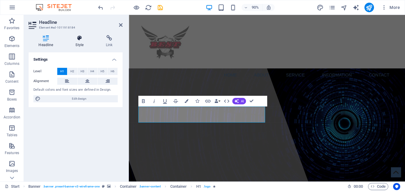
click at [78, 38] on icon at bounding box center [80, 38] width 28 height 6
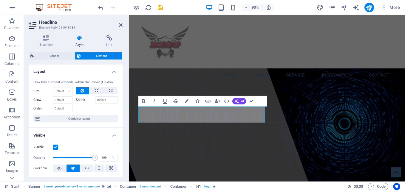
scroll to position [30, 0]
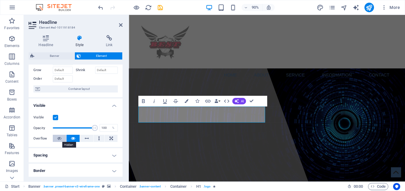
click at [59, 139] on icon at bounding box center [59, 138] width 4 height 7
click at [70, 139] on button at bounding box center [72, 138] width 13 height 7
type input "100"
drag, startPoint x: 94, startPoint y: 128, endPoint x: 103, endPoint y: 129, distance: 9.0
click at [103, 129] on div "Opacity 100 %" at bounding box center [75, 128] width 84 height 9
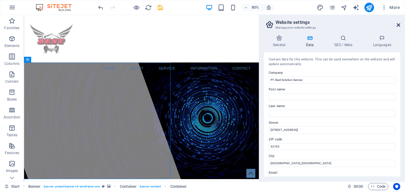
click at [398, 26] on icon at bounding box center [398, 25] width 4 height 5
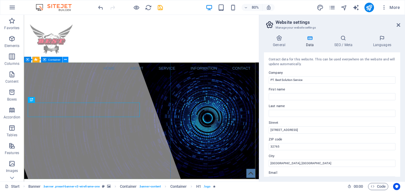
click at [65, 58] on icon at bounding box center [65, 59] width 3 height 5
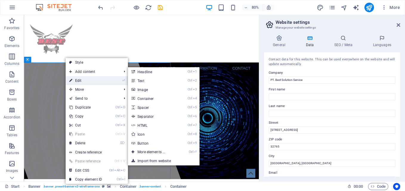
click at [83, 78] on link "⏎ Edit" at bounding box center [86, 80] width 40 height 9
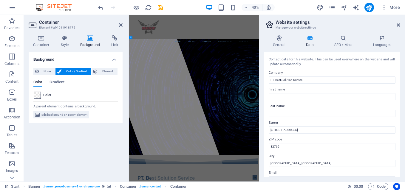
click at [39, 96] on span at bounding box center [37, 95] width 7 height 7
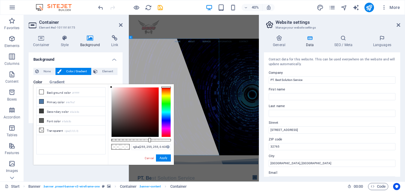
type input "rgba(255, 255, 255, 0.625)"
drag, startPoint x: 142, startPoint y: 140, endPoint x: 148, endPoint y: 143, distance: 7.1
click at [148, 143] on div "rgba(255, 255, 255, 0.625) Supported formats #0852ed rgb(8, 82, 237) rgba(8, 82…" at bounding box center [141, 167] width 66 height 167
click at [148, 163] on div "rgba(255, 255, 255, 0.625) Supported formats #0852ed rgb(8, 82, 237) rgba(8, 82…" at bounding box center [141, 167] width 66 height 167
click at [148, 159] on link "Cancel" at bounding box center [149, 158] width 10 height 4
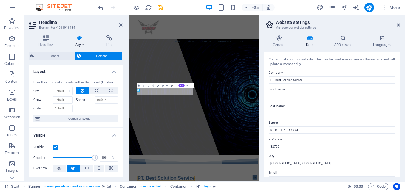
click at [81, 40] on icon at bounding box center [80, 38] width 28 height 6
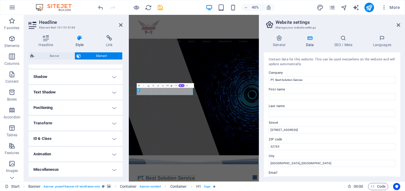
scroll to position [110, 0]
click at [114, 123] on h4 "Text Shadow" at bounding box center [76, 122] width 94 height 14
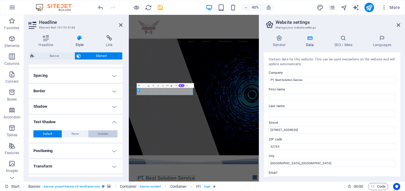
click at [98, 134] on span "Outside" at bounding box center [103, 134] width 10 height 7
type input "2"
type input "4"
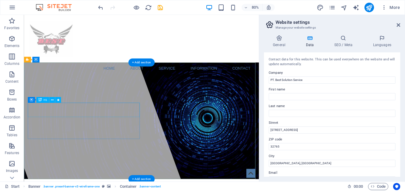
select select "px"
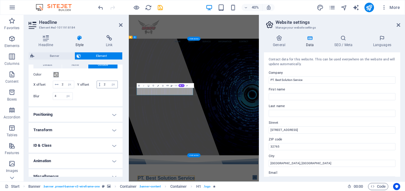
scroll to position [193, 0]
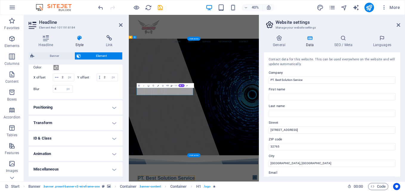
click at [106, 126] on h4 "Transform" at bounding box center [76, 123] width 94 height 14
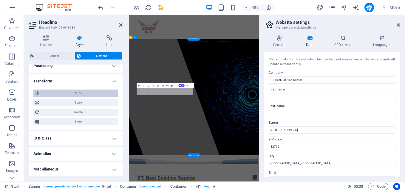
scroll to position [235, 0]
click at [107, 170] on h4 "Miscellaneous" at bounding box center [76, 169] width 94 height 14
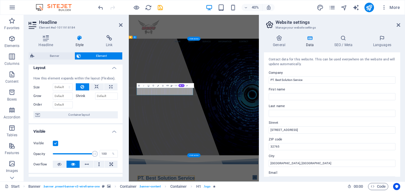
scroll to position [0, 0]
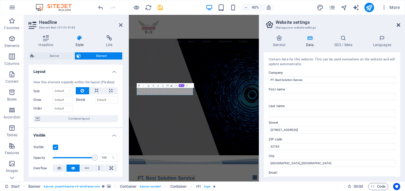
click at [396, 24] on icon at bounding box center [398, 25] width 4 height 5
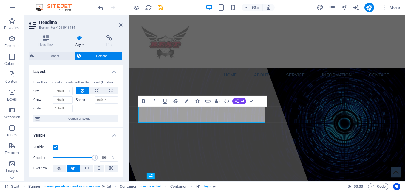
click at [118, 27] on header "Headline Element #ed-1011918184" at bounding box center [76, 22] width 94 height 15
click at [120, 25] on icon at bounding box center [121, 25] width 4 height 5
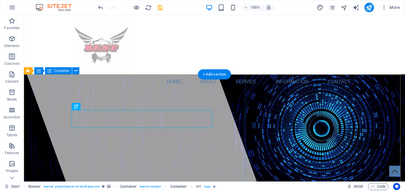
click at [226, 157] on div at bounding box center [131, 98] width 252 height 167
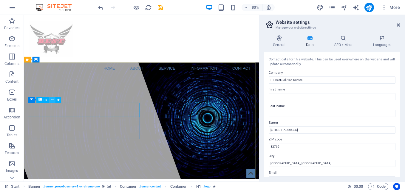
click at [51, 100] on icon at bounding box center [52, 99] width 3 height 5
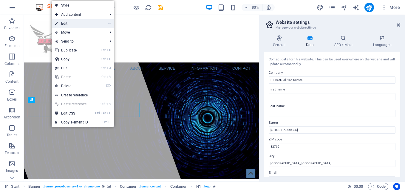
click at [75, 23] on link "⏎ Edit" at bounding box center [72, 23] width 40 height 9
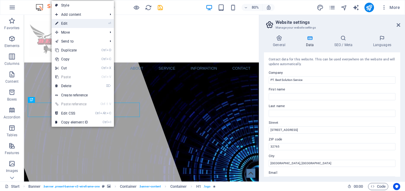
select select "px"
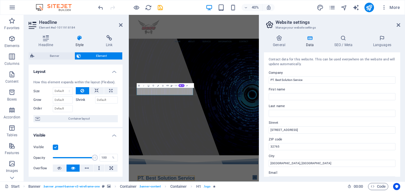
click at [79, 36] on icon at bounding box center [80, 38] width 28 height 6
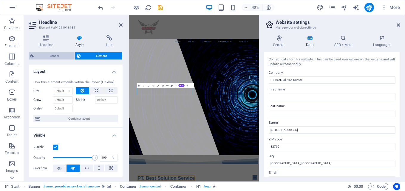
click at [61, 55] on span "Banner" at bounding box center [54, 55] width 37 height 7
select select "%"
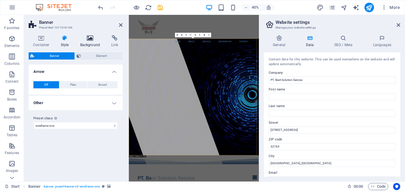
click at [90, 42] on h4 "Background" at bounding box center [91, 41] width 31 height 13
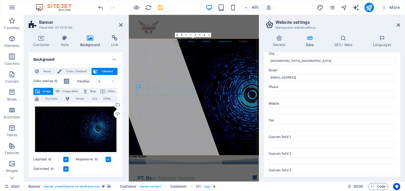
scroll to position [102, 0]
click at [65, 81] on span at bounding box center [66, 81] width 5 height 5
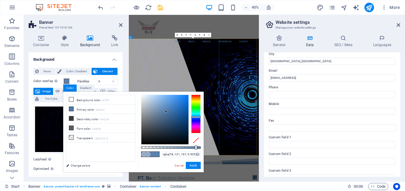
type input "rgba(78, 121, 167, 0.9)"
drag, startPoint x: 173, startPoint y: 149, endPoint x: 195, endPoint y: 150, distance: 21.8
click at [195, 150] on div "rgba(78, 121, 167, 0.9) Supported formats #0852ed rgb(8, 82, 237) rgba(8, 82, 2…" at bounding box center [171, 175] width 66 height 167
click at [193, 166] on button "Apply" at bounding box center [193, 165] width 15 height 7
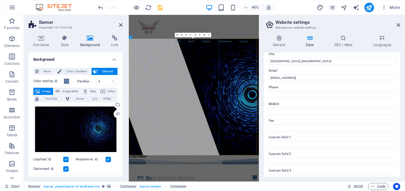
click at [400, 27] on aside "Website settings Manage your website settings General Data SEO / Meta Languages…" at bounding box center [332, 98] width 146 height 167
click at [117, 26] on header "Banner Preset #ed-1011918166" at bounding box center [76, 22] width 94 height 15
click at [121, 25] on icon at bounding box center [121, 25] width 4 height 5
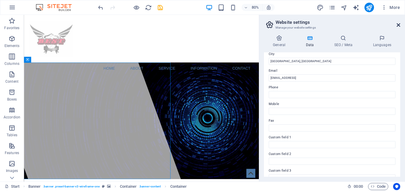
click at [399, 25] on icon at bounding box center [398, 25] width 4 height 5
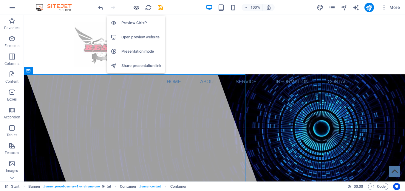
click at [135, 7] on icon "button" at bounding box center [136, 7] width 7 height 7
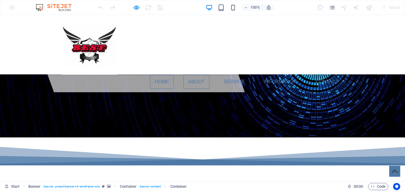
scroll to position [119, 0]
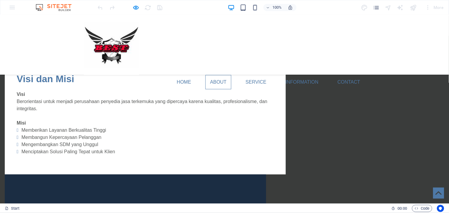
scroll to position [463, 0]
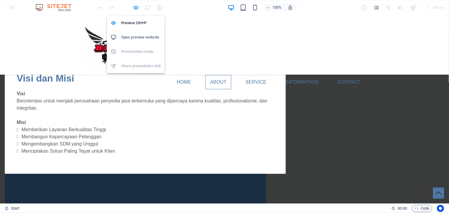
click at [136, 7] on icon "button" at bounding box center [136, 7] width 7 height 7
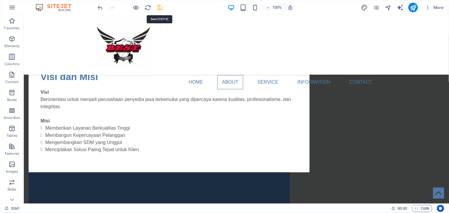
click at [159, 8] on icon "save" at bounding box center [160, 7] width 7 height 7
checkbox input "false"
